Goal: Information Seeking & Learning: Find specific fact

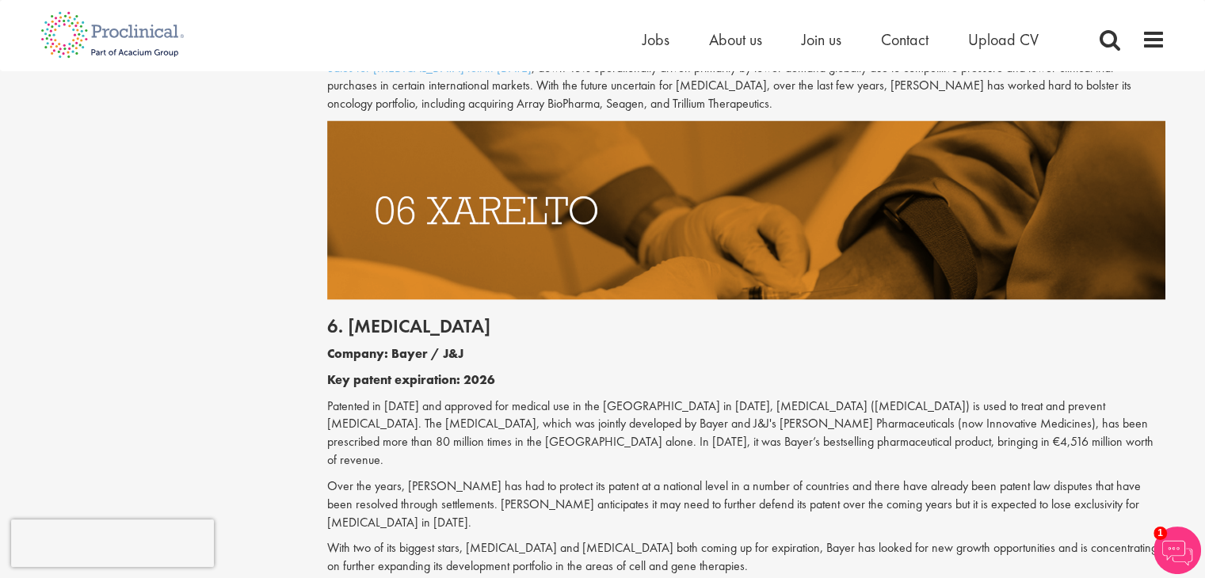
scroll to position [3149, 0]
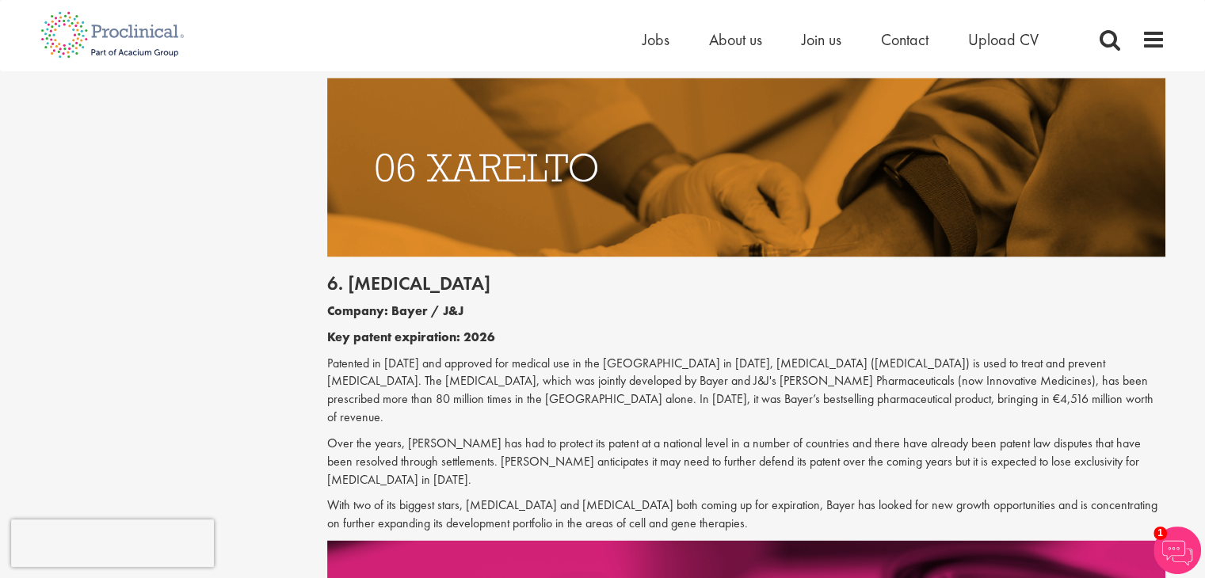
click at [755, 355] on p "Patented in [DATE] and approved for medical use in the [GEOGRAPHIC_DATA] in [DA…" at bounding box center [746, 391] width 838 height 72
copy p "[MEDICAL_DATA]"
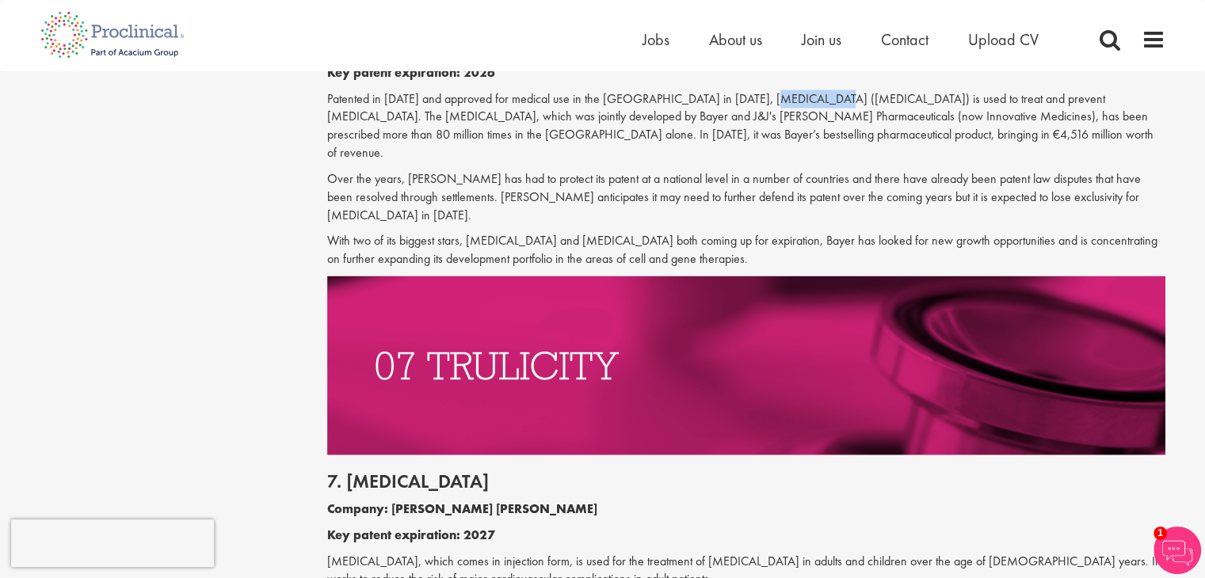
scroll to position [3545, 0]
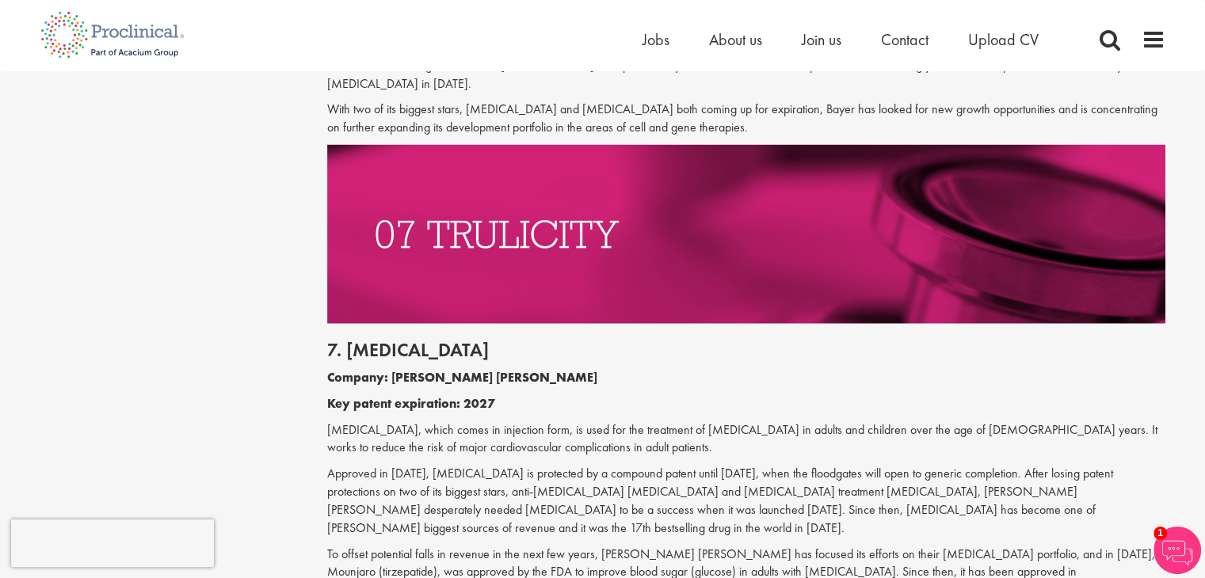
click at [488, 465] on p "Approved in [DATE], [MEDICAL_DATA] is protected by a compound patent until [DAT…" at bounding box center [746, 501] width 838 height 72
click at [379, 340] on h2 "7. [MEDICAL_DATA]" at bounding box center [746, 350] width 838 height 21
copy h2 "[MEDICAL_DATA]"
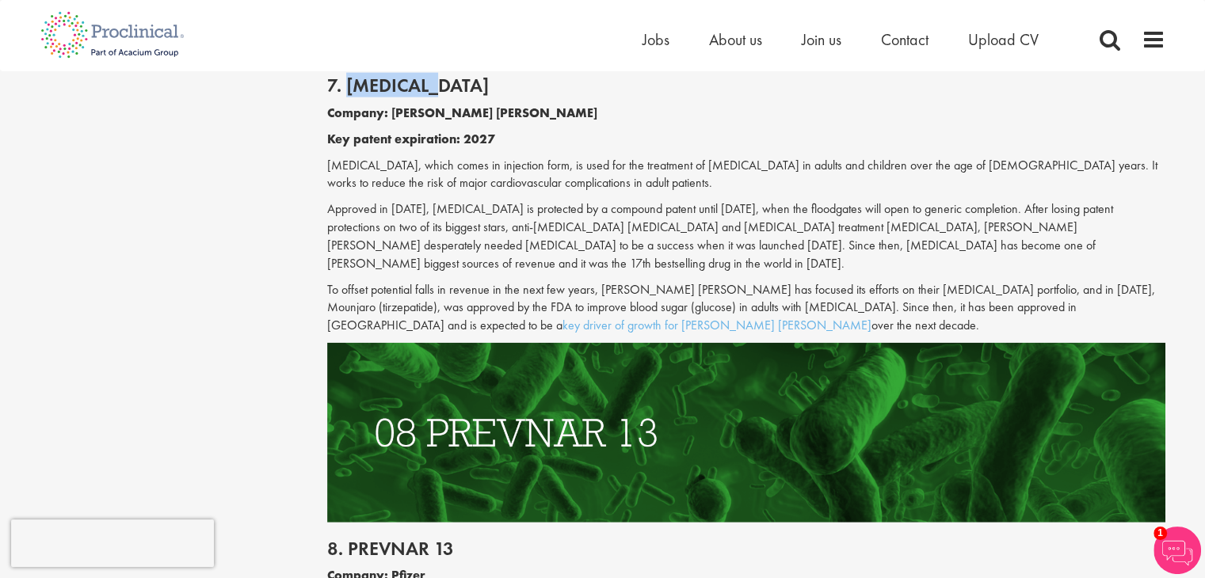
scroll to position [3942, 0]
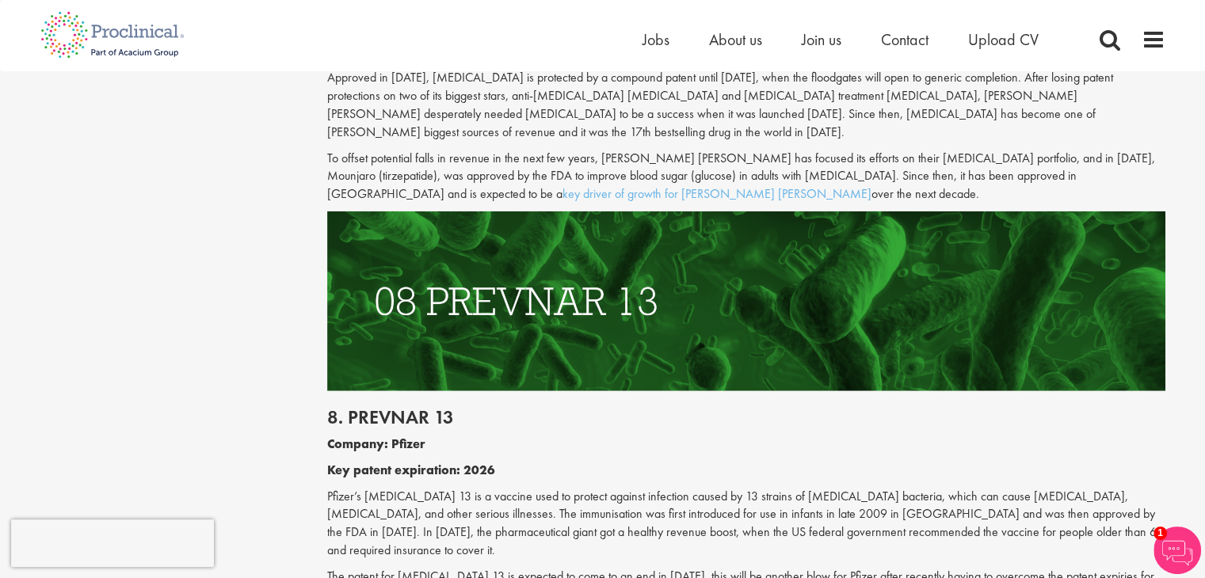
click at [589, 488] on p "Pfizer’s [MEDICAL_DATA] 13 is a vaccine used to protect against infection cause…" at bounding box center [746, 524] width 838 height 72
drag, startPoint x: 365, startPoint y: 403, endPoint x: 418, endPoint y: 410, distance: 53.6
click at [418, 488] on p "Pfizer’s [MEDICAL_DATA] 13 is a vaccine used to protect against infection cause…" at bounding box center [746, 524] width 838 height 72
copy p "[MEDICAL_DATA] 13"
click at [620, 488] on p "Pfizer’s [MEDICAL_DATA] 13 is a vaccine used to protect against infection cause…" at bounding box center [746, 524] width 838 height 72
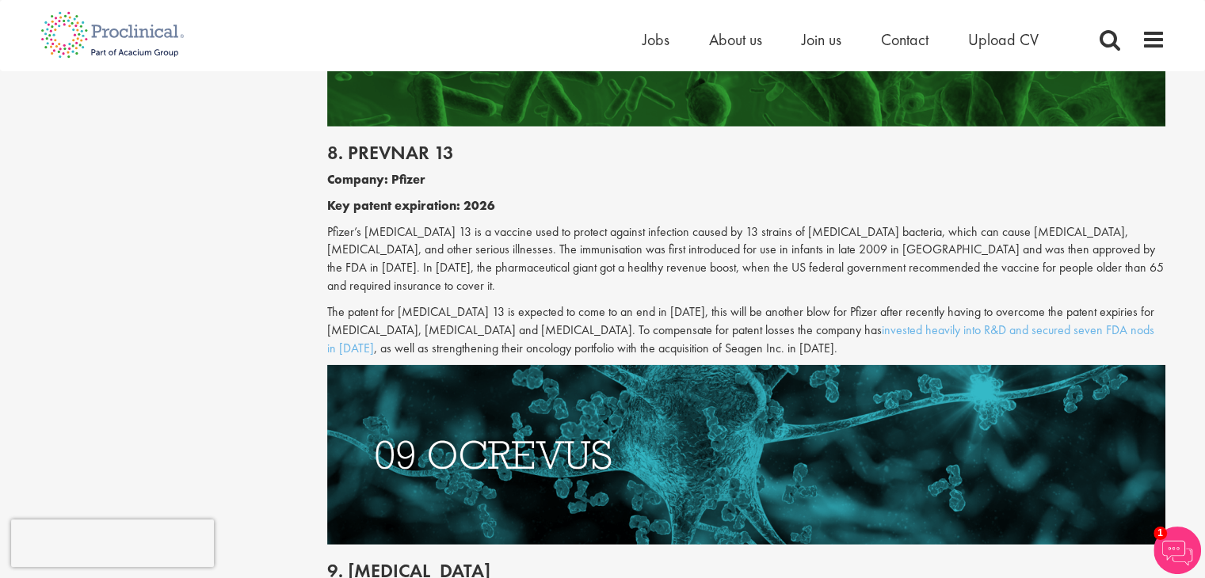
scroll to position [4469, 0]
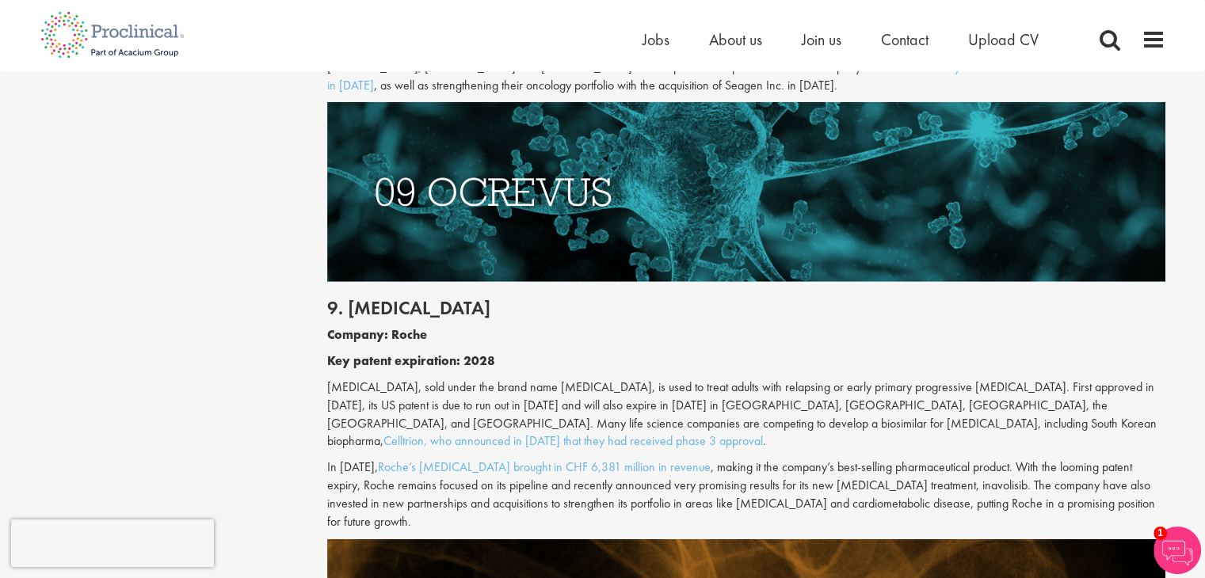
click at [357, 379] on p "[MEDICAL_DATA], sold under the brand name [MEDICAL_DATA], is used to treat adul…" at bounding box center [746, 415] width 838 height 72
copy p "[MEDICAL_DATA]"
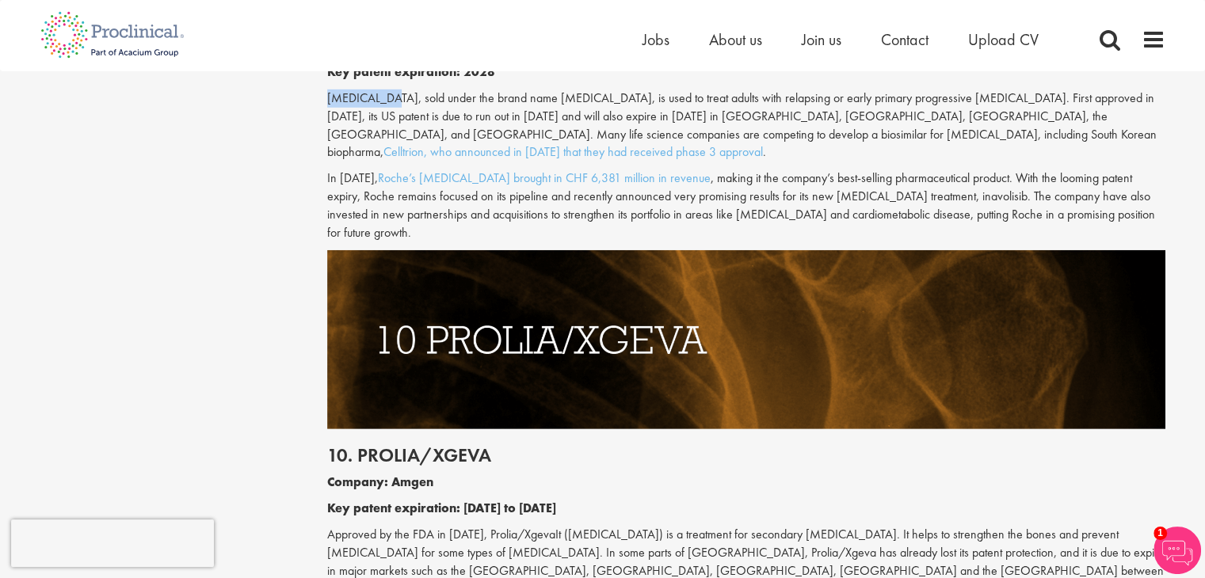
scroll to position [4866, 0]
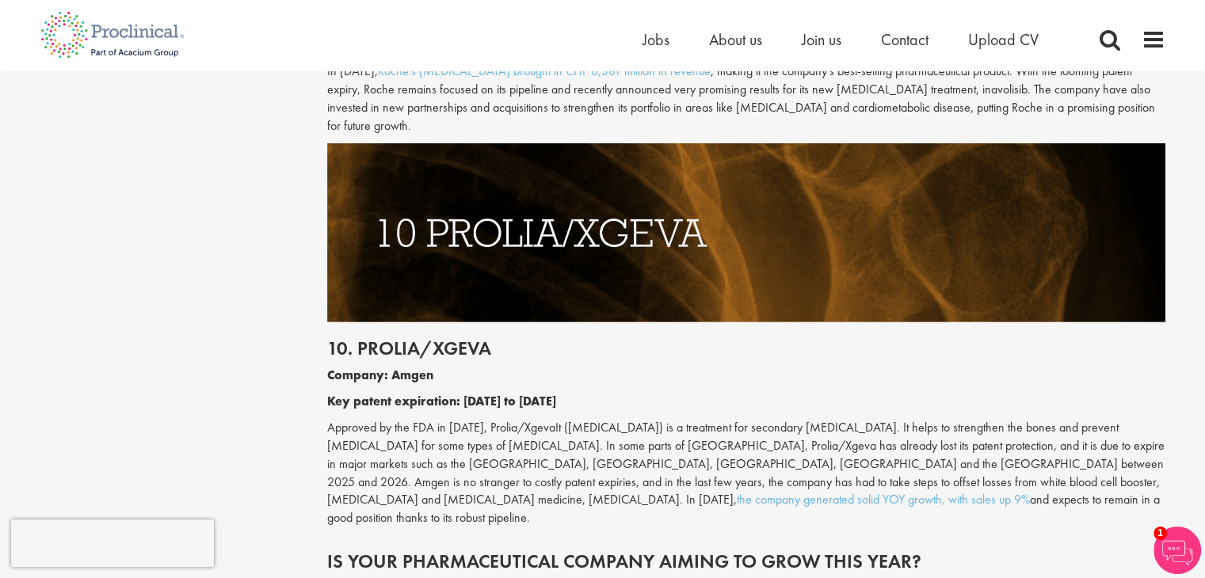
click at [581, 419] on p "Approved by the FDA in [DATE], Prolia/XgevaIt ([MEDICAL_DATA]) is a treatment f…" at bounding box center [746, 473] width 838 height 109
copy p "[MEDICAL_DATA]"
